Goal: Task Accomplishment & Management: Complete application form

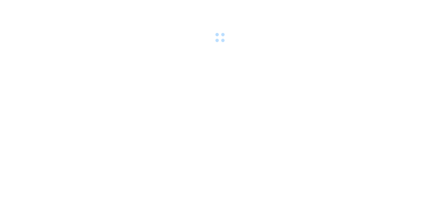
click at [132, 8] on div at bounding box center [220, 22] width 440 height 44
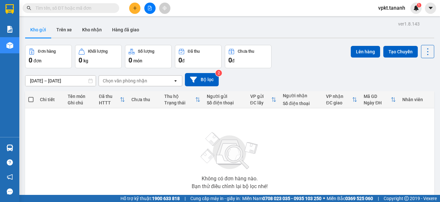
click at [134, 9] on icon "plus" at bounding box center [135, 8] width 5 height 5
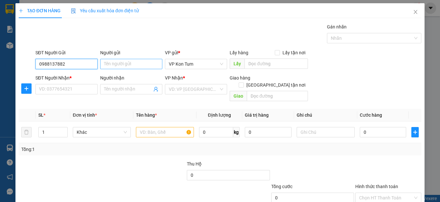
type input "0988137882"
click at [125, 60] on input "Người gửi" at bounding box center [131, 64] width 62 height 10
type input "t"
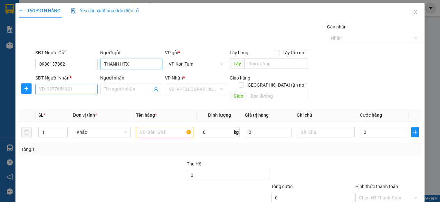
type input "THANH HTX"
click at [81, 93] on input "SĐT Người Nhận *" at bounding box center [66, 89] width 62 height 10
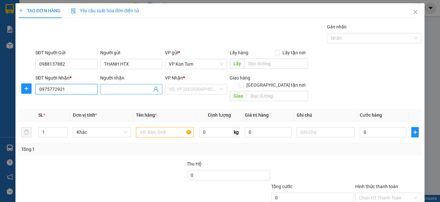
type input "0975772921"
click at [124, 90] on input "Người nhận" at bounding box center [128, 88] width 48 height 7
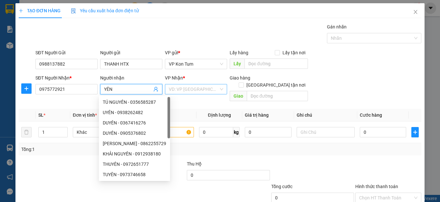
type input "YÊN"
click at [183, 85] on input "search" at bounding box center [194, 89] width 50 height 10
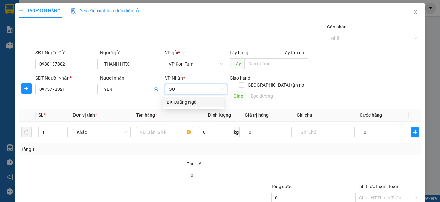
type input "QUA"
click at [175, 102] on div "BX Quãng Ngãi" at bounding box center [194, 101] width 54 height 7
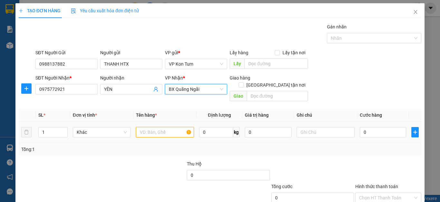
click at [162, 128] on input "text" at bounding box center [165, 132] width 58 height 10
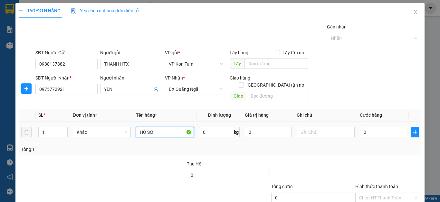
type input "HỒ SƠ"
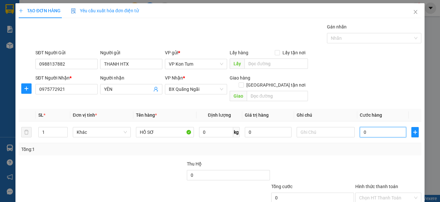
type input "3"
type input "30"
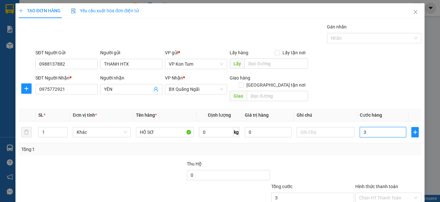
type input "30"
type input "30.000"
click at [286, 151] on div "Transit Pickup Surcharge Ids Transit Deliver Surcharge Ids Transit Deliver Surc…" at bounding box center [220, 128] width 403 height 210
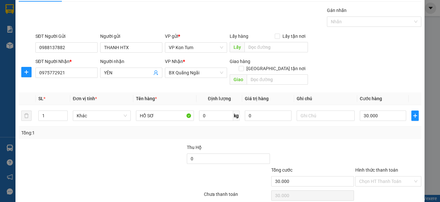
scroll to position [32, 0]
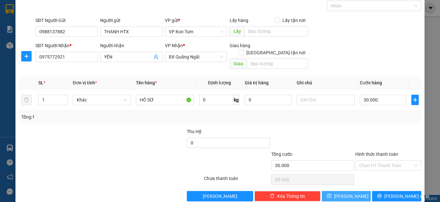
click at [366, 191] on button "[PERSON_NAME]" at bounding box center [346, 196] width 49 height 10
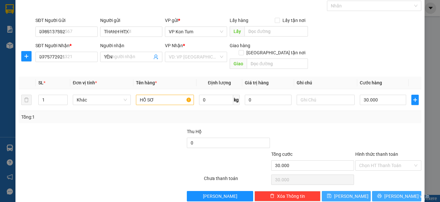
type input "0"
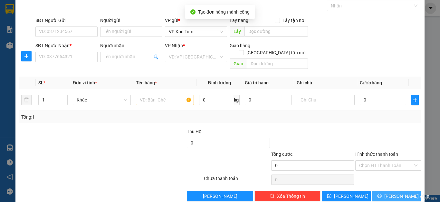
click at [382, 193] on icon "printer" at bounding box center [380, 195] width 5 height 5
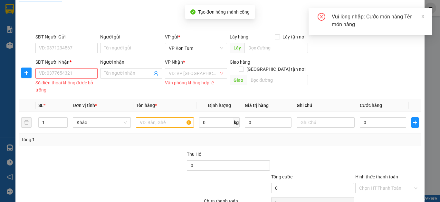
scroll to position [0, 0]
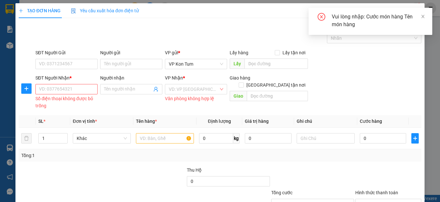
click at [426, 15] on div "Vui lòng nhập: Cước món hàng Tên món hàng" at bounding box center [371, 21] width 124 height 27
click at [428, 14] on div "Vui lòng nhập: Cước món hàng Tên món hàng" at bounding box center [371, 21] width 124 height 27
click at [426, 14] on div "Vui lòng nhập: Cước món hàng Tên món hàng" at bounding box center [371, 21] width 124 height 27
click at [423, 17] on icon "close" at bounding box center [423, 16] width 3 height 3
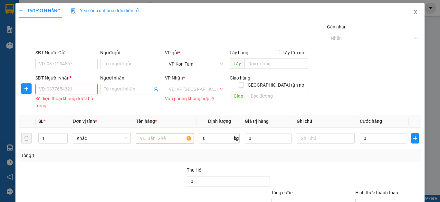
click at [413, 13] on icon "close" at bounding box center [415, 11] width 5 height 5
click at [413, 10] on icon "close" at bounding box center [415, 11] width 5 height 5
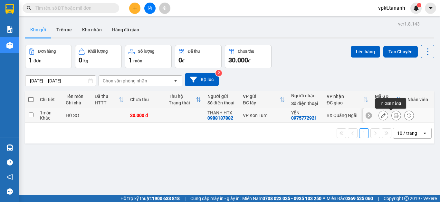
click at [393, 115] on button at bounding box center [396, 115] width 9 height 11
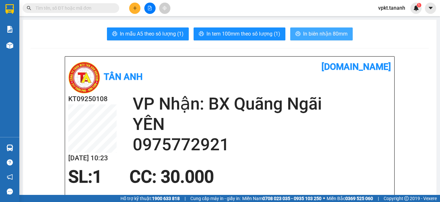
click at [344, 29] on button "In biên nhận 80mm" at bounding box center [322, 33] width 63 height 13
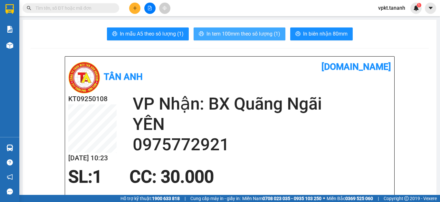
click at [253, 38] on button "In tem 100mm theo số lượng (1)" at bounding box center [240, 33] width 92 height 13
click at [133, 12] on button at bounding box center [134, 8] width 11 height 11
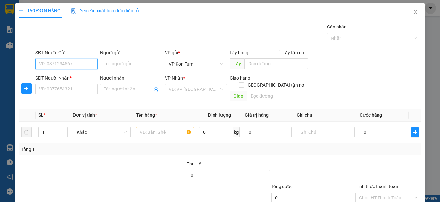
click at [51, 63] on input "SĐT Người Gửi" at bounding box center [66, 64] width 62 height 10
type input "0343185868"
click at [79, 76] on div "0343185868 - A HIẾU" at bounding box center [66, 76] width 54 height 7
type input "A HIẾU"
type input "0769419686"
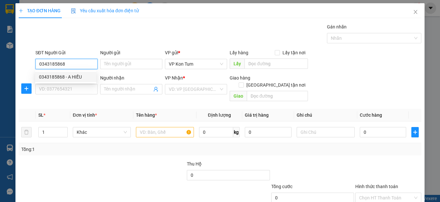
type input "A HÙNG"
type input "50.000"
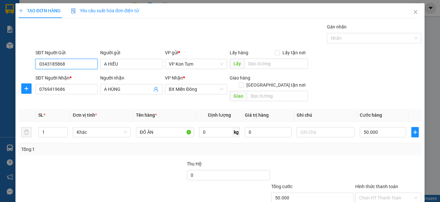
type input "0343185868"
click at [197, 83] on div "VP Nhận *" at bounding box center [196, 79] width 62 height 10
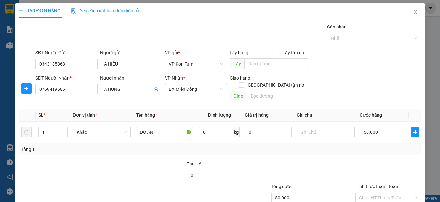
click at [199, 86] on span "BX Miền Đông" at bounding box center [196, 89] width 54 height 10
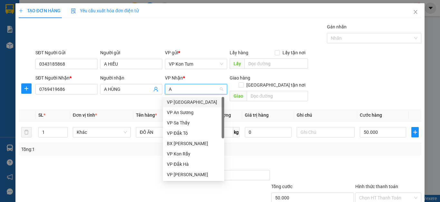
type input "AN"
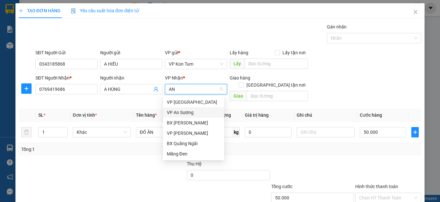
click at [194, 112] on div "VP An Sương" at bounding box center [194, 112] width 54 height 7
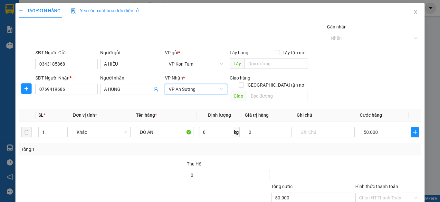
scroll to position [32, 0]
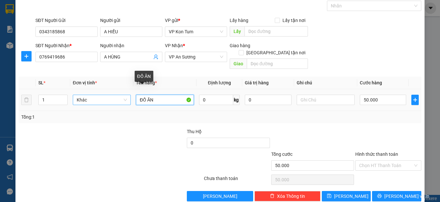
drag, startPoint x: 164, startPoint y: 93, endPoint x: 117, endPoint y: 92, distance: 47.1
click at [117, 92] on tr "1 Khác ĐỒ ĂN 0 kg 0 50.000" at bounding box center [220, 100] width 403 height 22
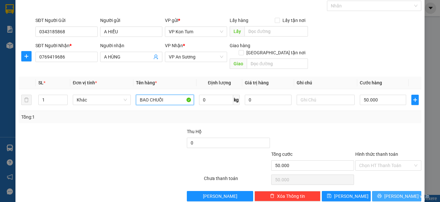
type input "BAO CHUỐI"
click at [387, 192] on span "[PERSON_NAME] và In" at bounding box center [407, 195] width 45 height 7
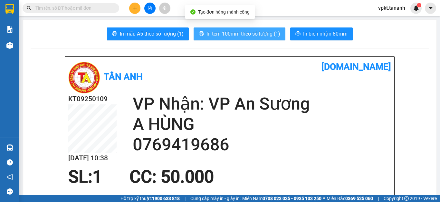
click at [229, 31] on span "In tem 100mm theo số lượng (1)" at bounding box center [244, 34] width 74 height 8
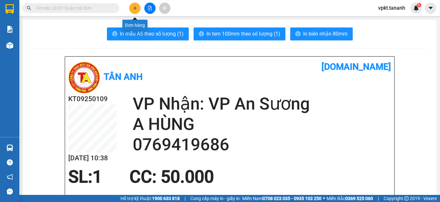
click at [132, 6] on button at bounding box center [134, 8] width 11 height 11
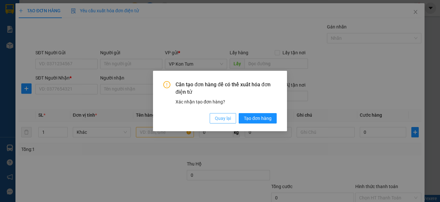
click at [227, 116] on span "Quay lại" at bounding box center [223, 117] width 16 height 7
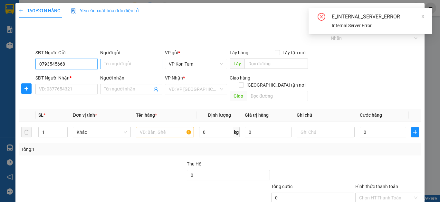
type input "0793545668"
click at [124, 60] on input "Người gửi" at bounding box center [131, 64] width 62 height 10
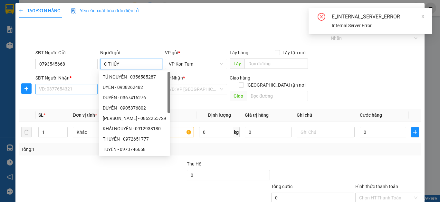
type input "C THỦY"
click at [62, 91] on input "SĐT Người Nhận *" at bounding box center [66, 89] width 62 height 10
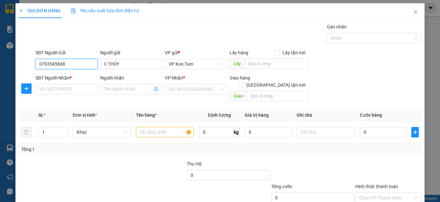
drag, startPoint x: 72, startPoint y: 64, endPoint x: 14, endPoint y: 72, distance: 58.9
click at [14, 72] on div "TẠO ĐƠN HÀNG Yêu cầu xuất hóa đơn điện tử Transit Pickup Surcharge Ids Transit …" at bounding box center [220, 101] width 440 height 202
click at [59, 82] on div "SĐT Người Nhận *" at bounding box center [66, 79] width 62 height 10
click at [61, 83] on div "SĐT Người Nhận *" at bounding box center [66, 79] width 62 height 10
type input "Nhận"
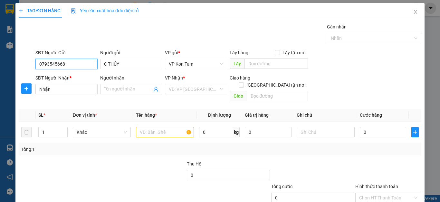
click at [56, 62] on input "0793545668" at bounding box center [66, 64] width 62 height 10
click at [63, 64] on input "0793545668" at bounding box center [66, 64] width 62 height 10
drag, startPoint x: 67, startPoint y: 64, endPoint x: 63, endPoint y: 63, distance: 4.2
click at [67, 64] on input "0793545668" at bounding box center [66, 64] width 62 height 10
drag, startPoint x: 63, startPoint y: 63, endPoint x: 36, endPoint y: 62, distance: 26.1
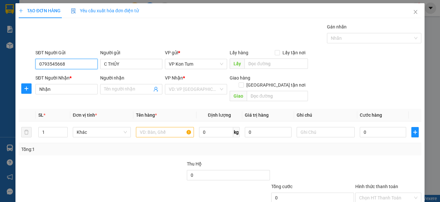
click at [48, 62] on input "0793545668" at bounding box center [66, 64] width 62 height 10
click at [36, 62] on input "0793545668" at bounding box center [66, 64] width 62 height 10
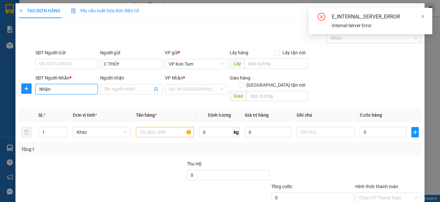
click at [64, 88] on input "Nhận" at bounding box center [66, 89] width 62 height 10
click at [63, 88] on input "Nhận" at bounding box center [66, 89] width 62 height 10
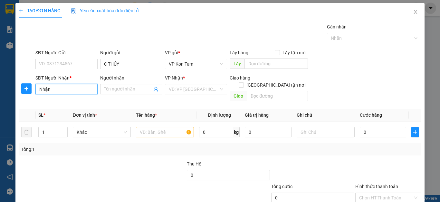
paste input "0793545668"
type input "0793545668"
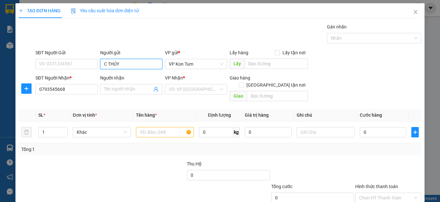
click at [123, 61] on input "C THỦY" at bounding box center [131, 64] width 62 height 10
drag, startPoint x: 123, startPoint y: 61, endPoint x: 93, endPoint y: 67, distance: 31.0
click at [93, 67] on div "SĐT Người Gửi VD: 0371234567 Người gửi C THỦY VP gửi * VP [PERSON_NAME] Lấy hàn…" at bounding box center [228, 60] width 389 height 23
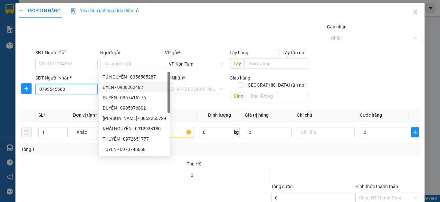
click at [94, 92] on input "0793545668" at bounding box center [66, 89] width 62 height 10
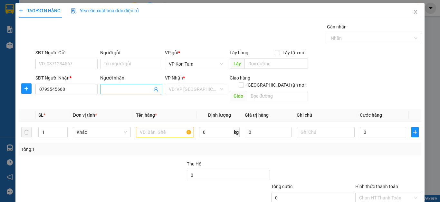
click at [114, 88] on input "Người nhận" at bounding box center [128, 88] width 48 height 7
paste input "C THỦY"
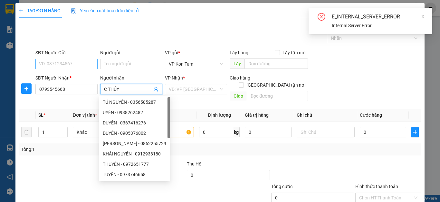
type input "C THỦY"
click at [75, 67] on input "SĐT Người Gửi" at bounding box center [66, 64] width 62 height 10
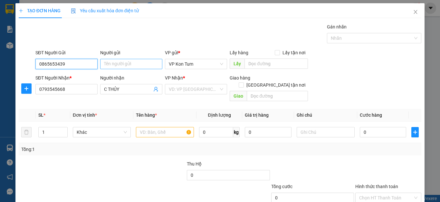
type input "0865653439"
drag, startPoint x: 124, startPoint y: 64, endPoint x: 126, endPoint y: 75, distance: 11.2
click at [123, 64] on input "Người gửi" at bounding box center [131, 64] width 62 height 10
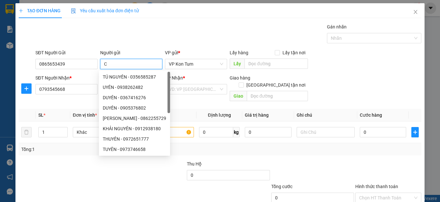
type input "C"
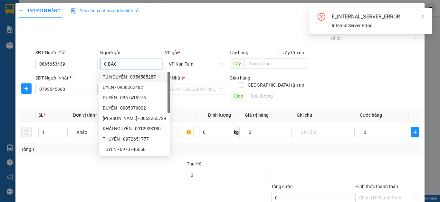
type input "C BẮC"
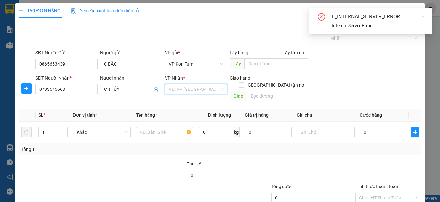
click at [191, 90] on input "search" at bounding box center [194, 89] width 50 height 10
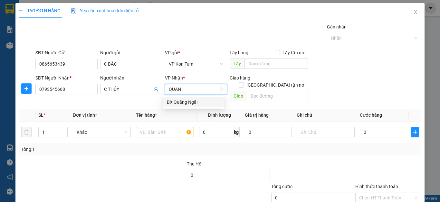
type input "QUANG"
click at [199, 104] on div "BX Quãng Ngãi" at bounding box center [194, 101] width 54 height 7
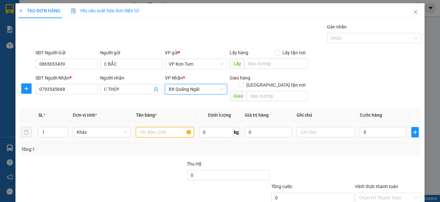
click at [167, 127] on input "text" at bounding box center [165, 132] width 58 height 10
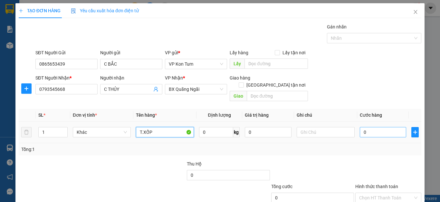
type input "T.XỐP"
click at [370, 127] on input "0" at bounding box center [383, 132] width 46 height 10
type input "5"
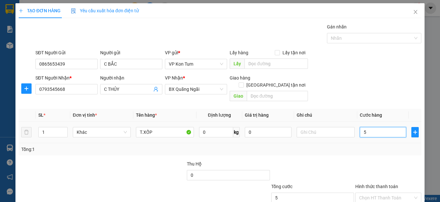
type input "50"
type input "50.000"
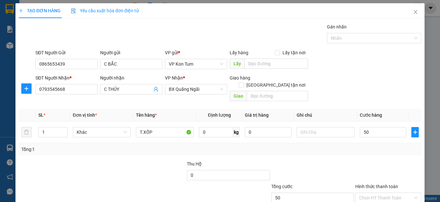
type input "50.000"
click at [343, 148] on div "Transit Pickup Surcharge Ids Transit Deliver Surcharge Ids Transit Deliver Surc…" at bounding box center [220, 128] width 403 height 210
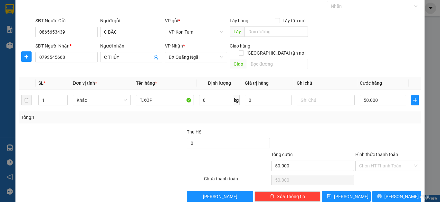
scroll to position [32, 0]
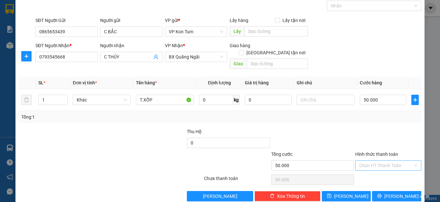
click at [378, 160] on input "Hình thức thanh toán" at bounding box center [387, 165] width 54 height 10
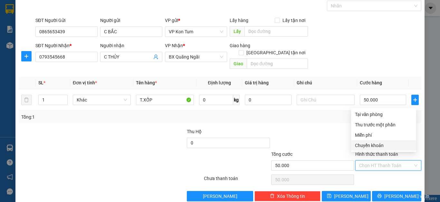
drag, startPoint x: 357, startPoint y: 162, endPoint x: 363, endPoint y: 180, distance: 19.3
click at [360, 163] on input "Hình thức thanh toán" at bounding box center [387, 165] width 54 height 10
click at [395, 192] on span "[PERSON_NAME] và In" at bounding box center [407, 195] width 45 height 7
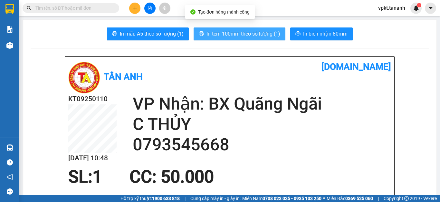
click at [274, 34] on span "In tem 100mm theo số lượng (1)" at bounding box center [244, 34] width 74 height 8
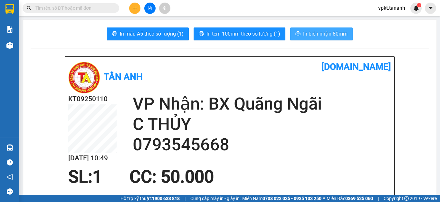
click at [323, 40] on button "In biên nhận 80mm" at bounding box center [322, 33] width 63 height 13
